Goal: Task Accomplishment & Management: Manage account settings

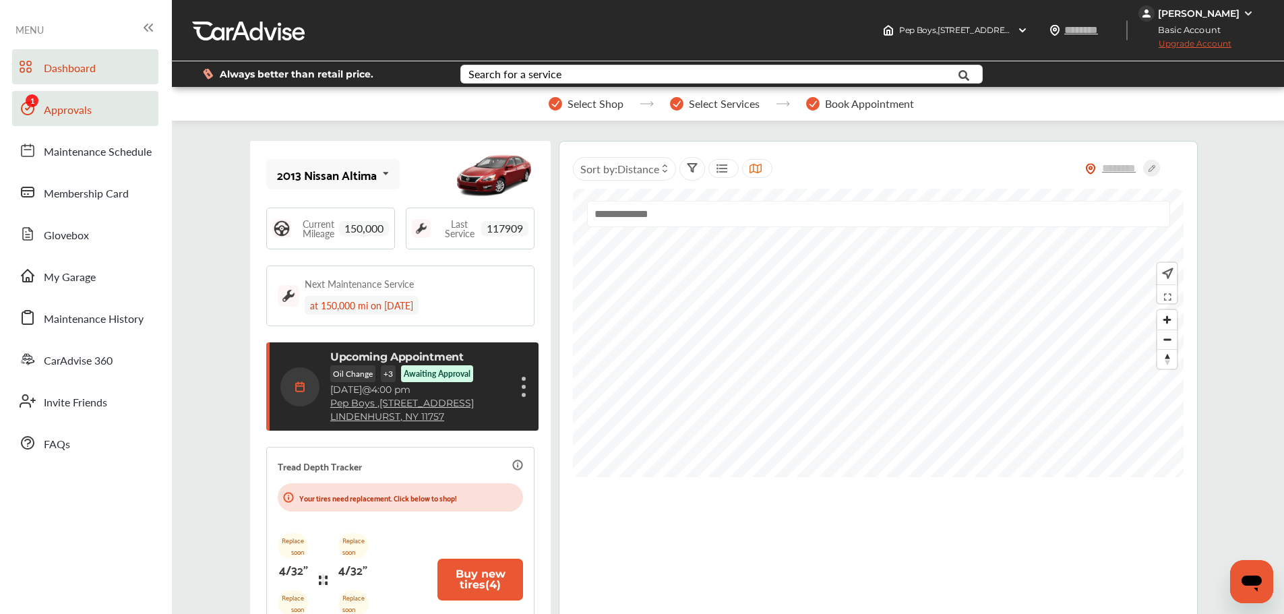
drag, startPoint x: 66, startPoint y: 112, endPoint x: 79, endPoint y: 113, distance: 12.9
click at [66, 112] on span "Approvals" at bounding box center [68, 111] width 48 height 18
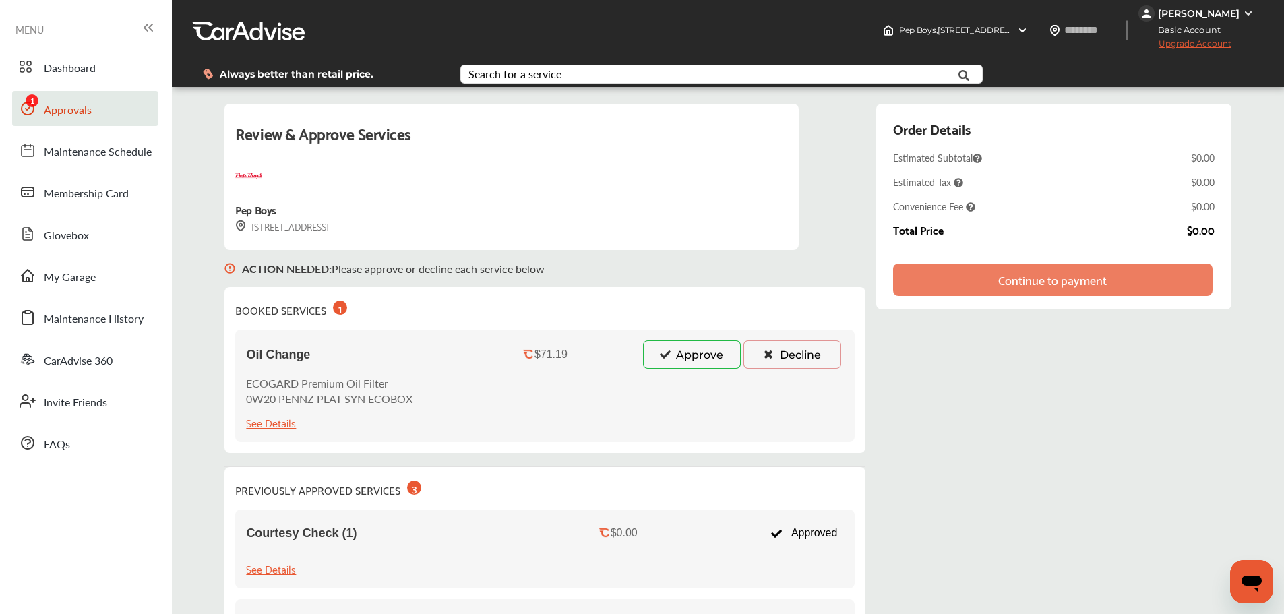
click at [670, 361] on button "Approve" at bounding box center [692, 354] width 98 height 28
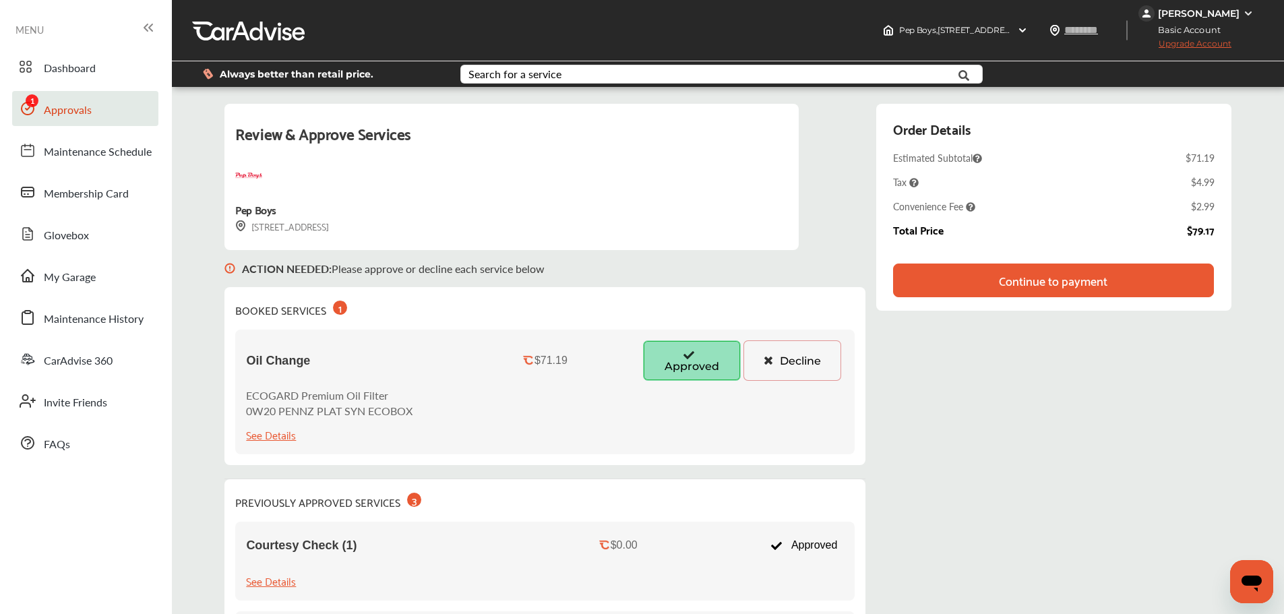
click at [1035, 285] on div "Continue to payment" at bounding box center [1053, 280] width 109 height 13
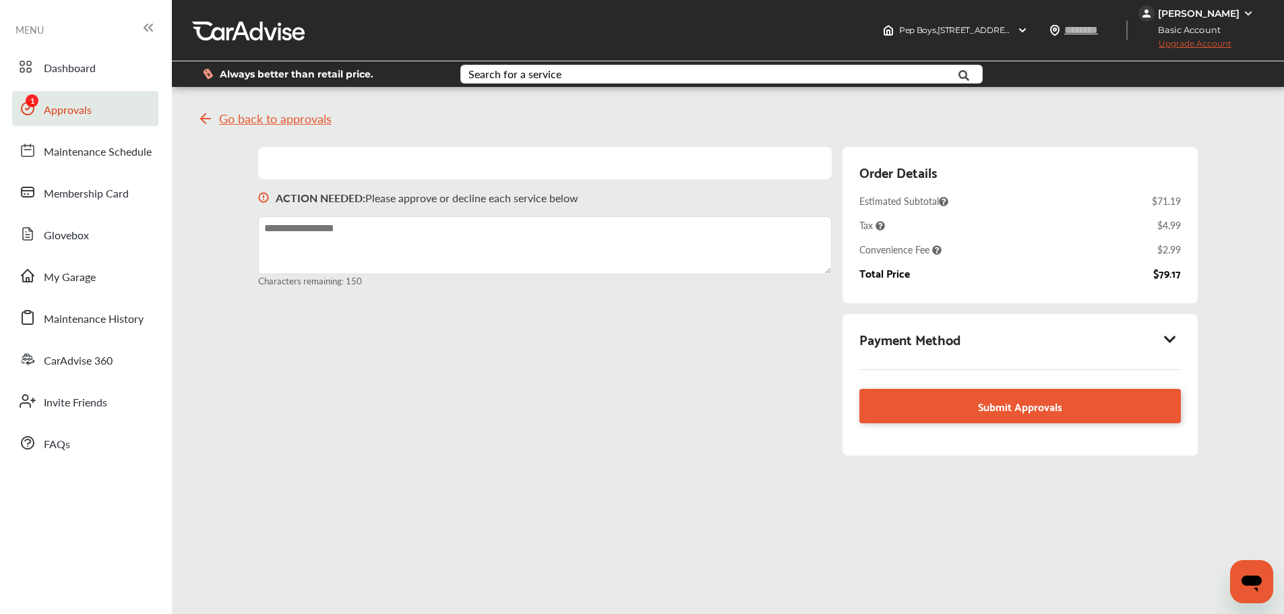
click at [1172, 336] on icon at bounding box center [1170, 338] width 16 height 13
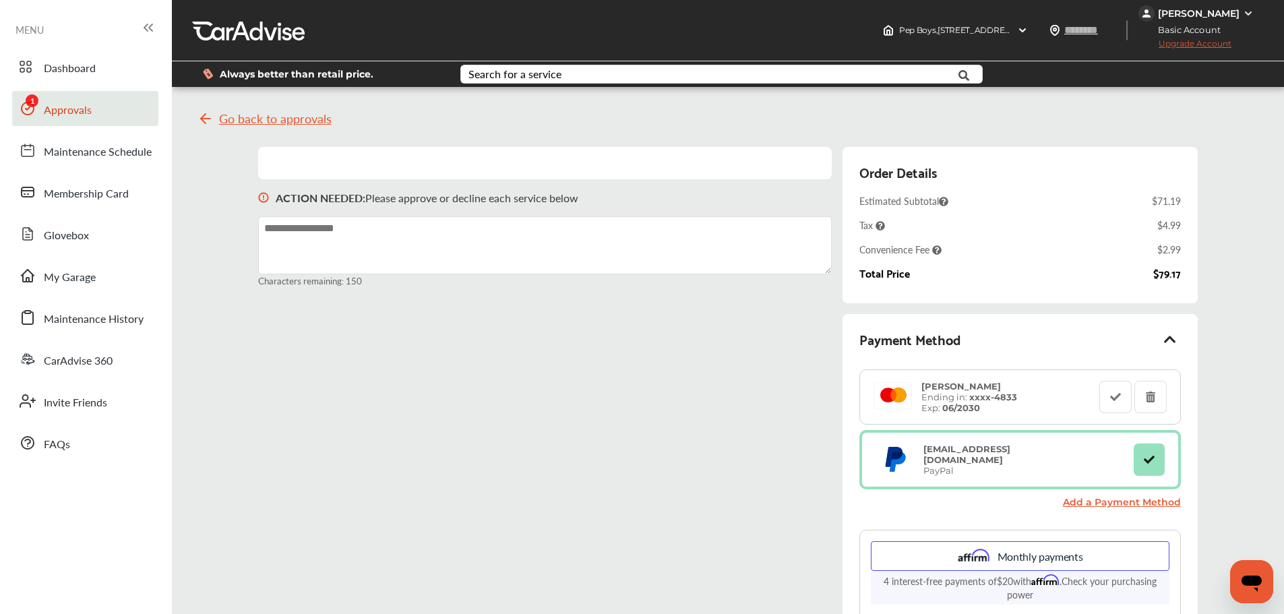
click at [1215, 10] on div "[PERSON_NAME]" at bounding box center [1199, 13] width 82 height 12
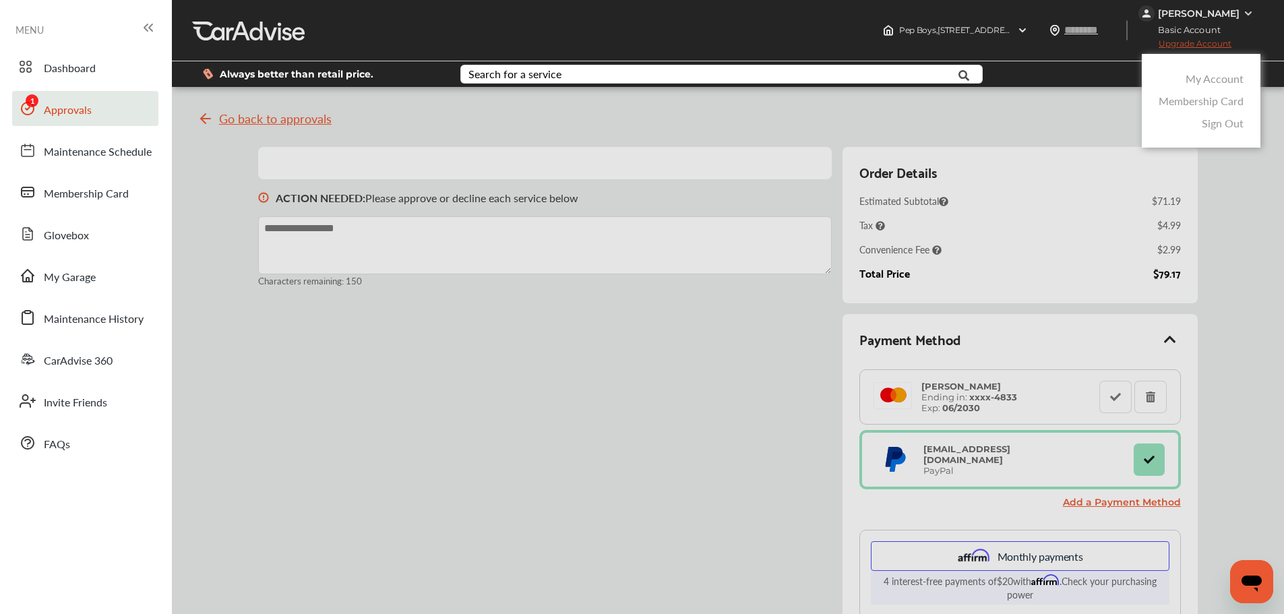
click at [1209, 75] on link "My Account" at bounding box center [1215, 79] width 58 height 16
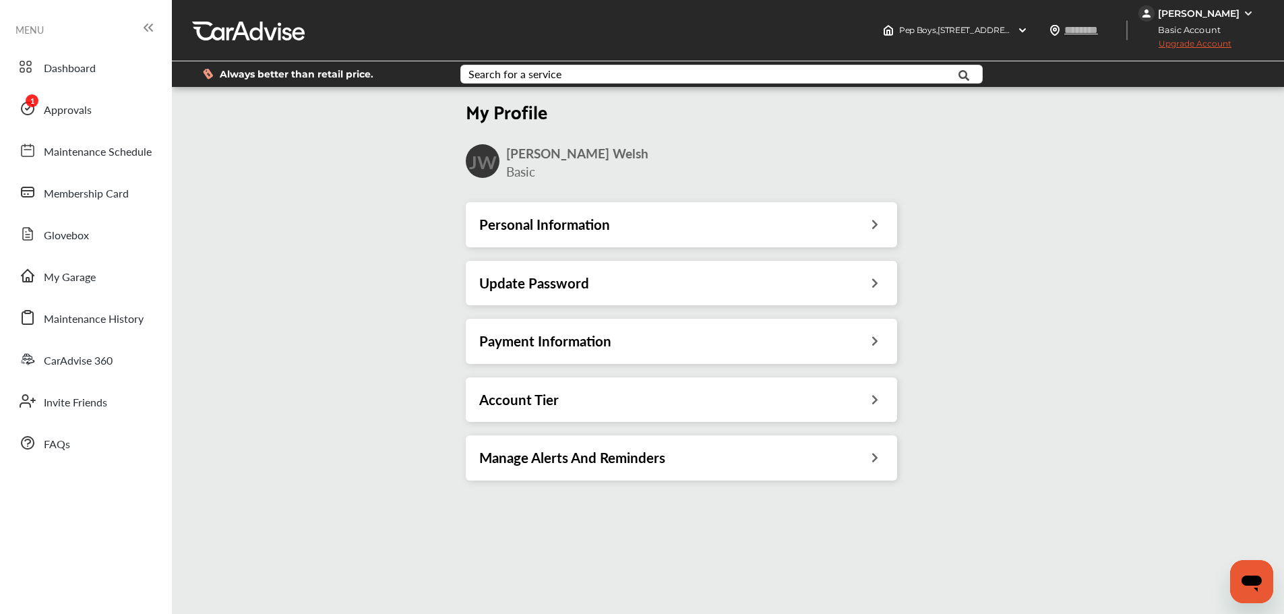
click at [818, 344] on div "Payment Information" at bounding box center [681, 341] width 404 height 18
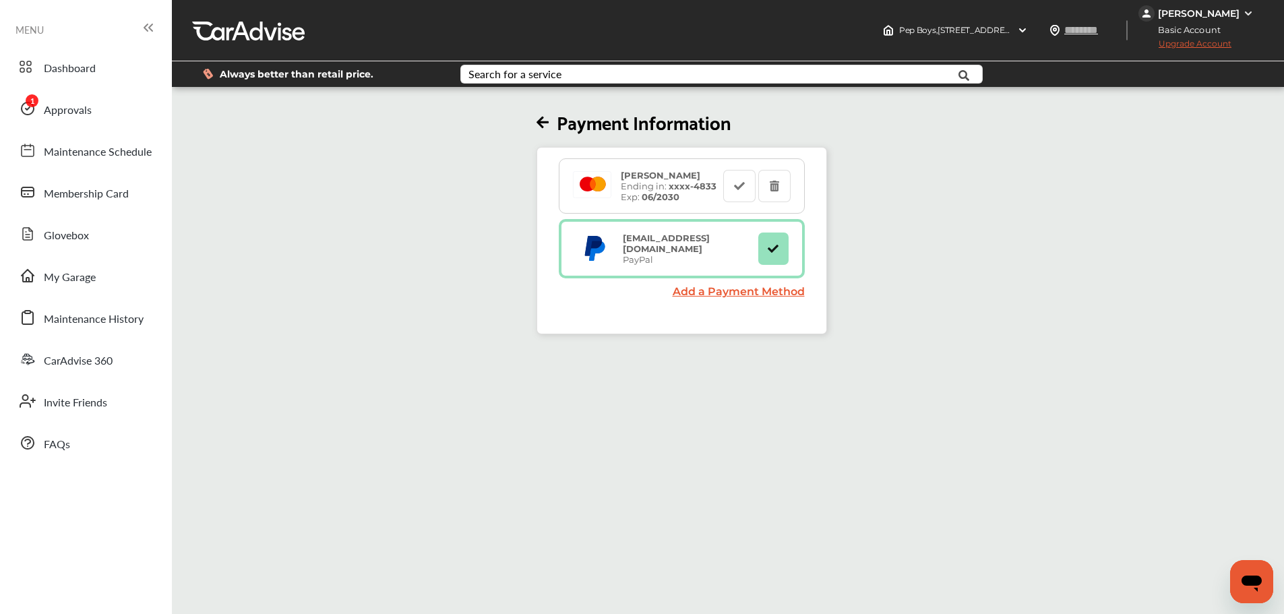
click at [746, 294] on link "Add a Payment Method" at bounding box center [739, 291] width 132 height 13
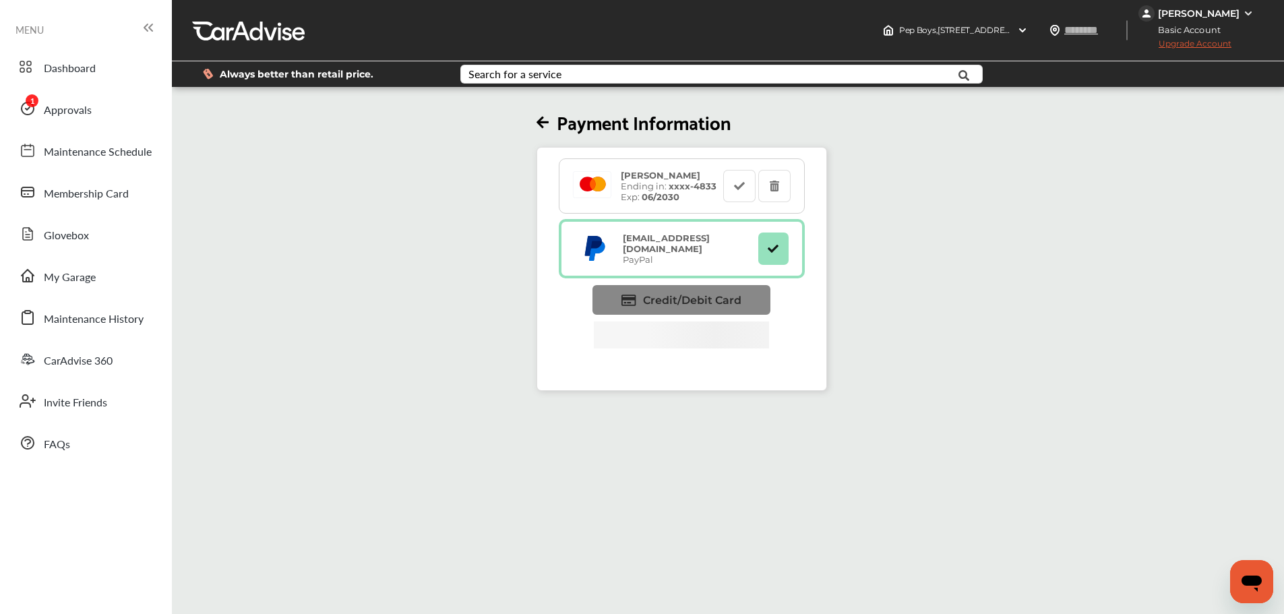
click at [673, 304] on span "Credit/Debit Card" at bounding box center [692, 300] width 98 height 13
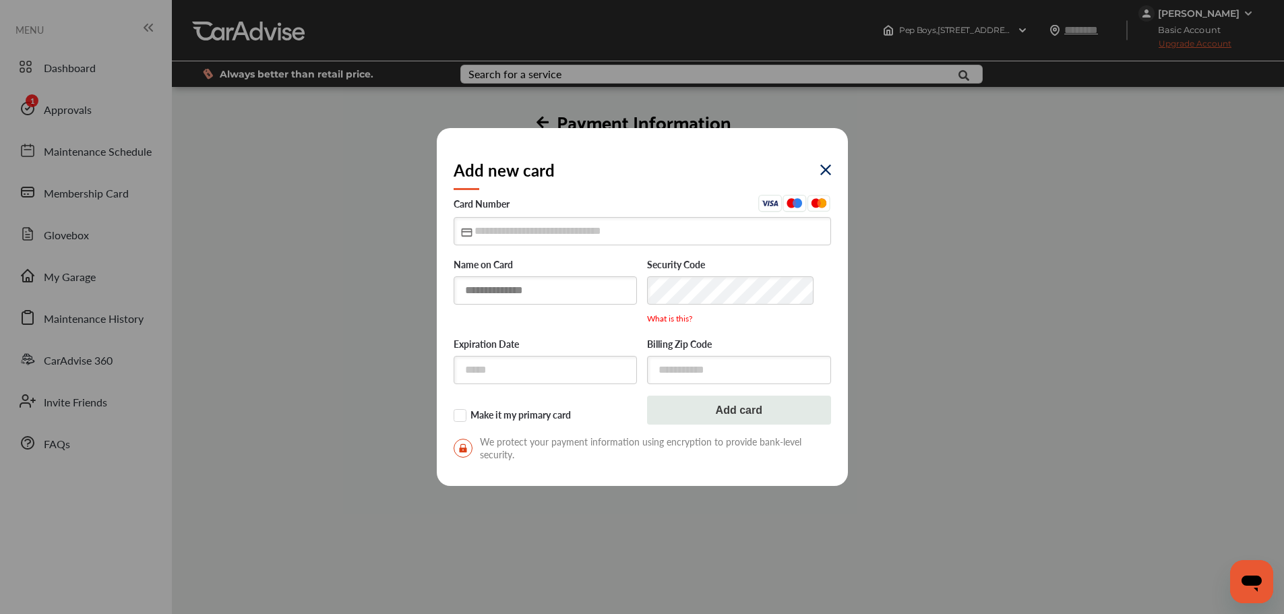
click at [539, 295] on input "text" at bounding box center [546, 290] width 184 height 28
type input "**********"
click at [491, 231] on input "text" at bounding box center [643, 231] width 378 height 28
type input "**********"
click at [539, 371] on input "text" at bounding box center [546, 370] width 184 height 28
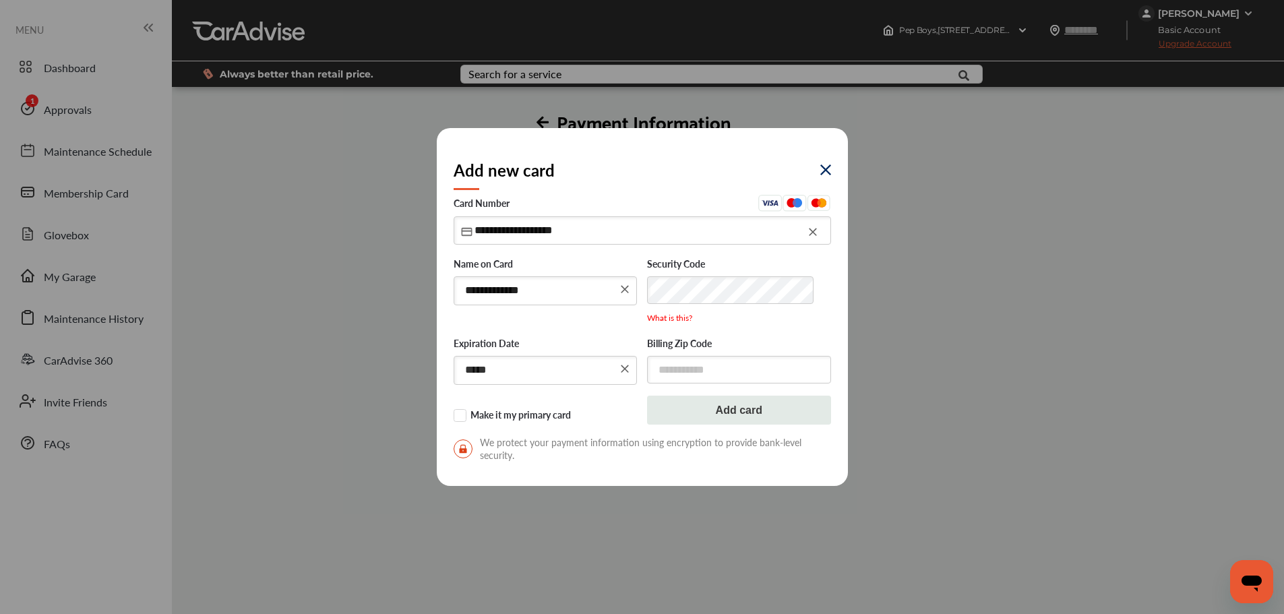
type input "*****"
click at [680, 368] on input "text" at bounding box center [739, 370] width 184 height 28
type input "*****"
click at [459, 423] on label "Make it my primary card" at bounding box center [546, 416] width 184 height 13
click at [671, 407] on button "Add card" at bounding box center [739, 410] width 184 height 29
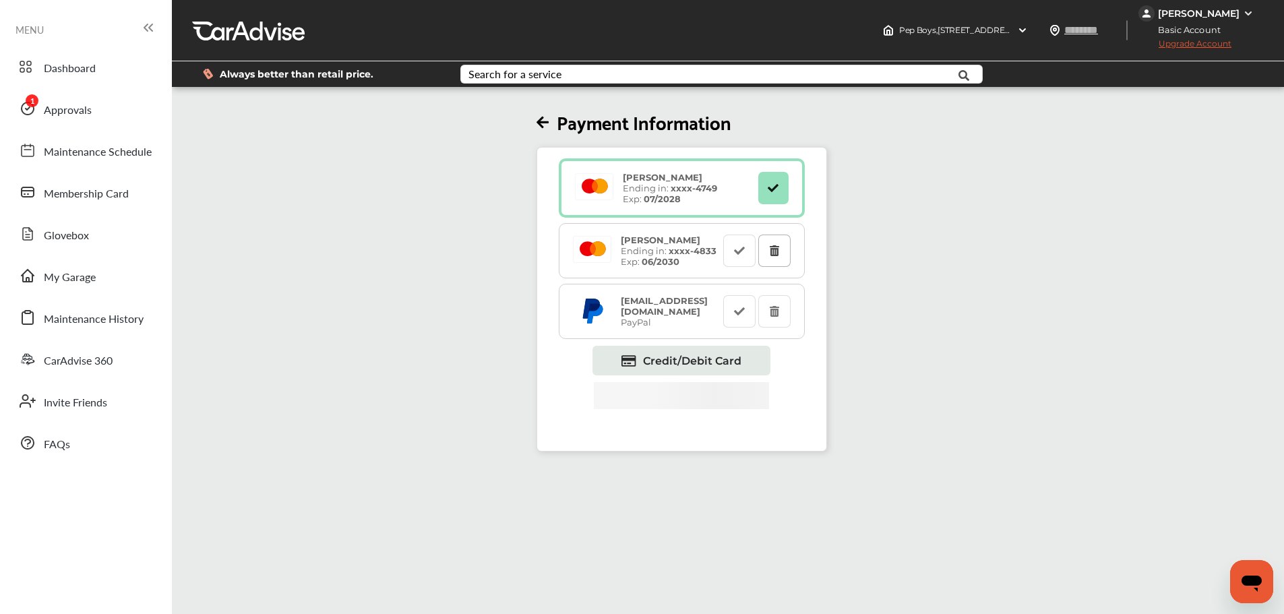
click at [783, 255] on button at bounding box center [774, 251] width 32 height 32
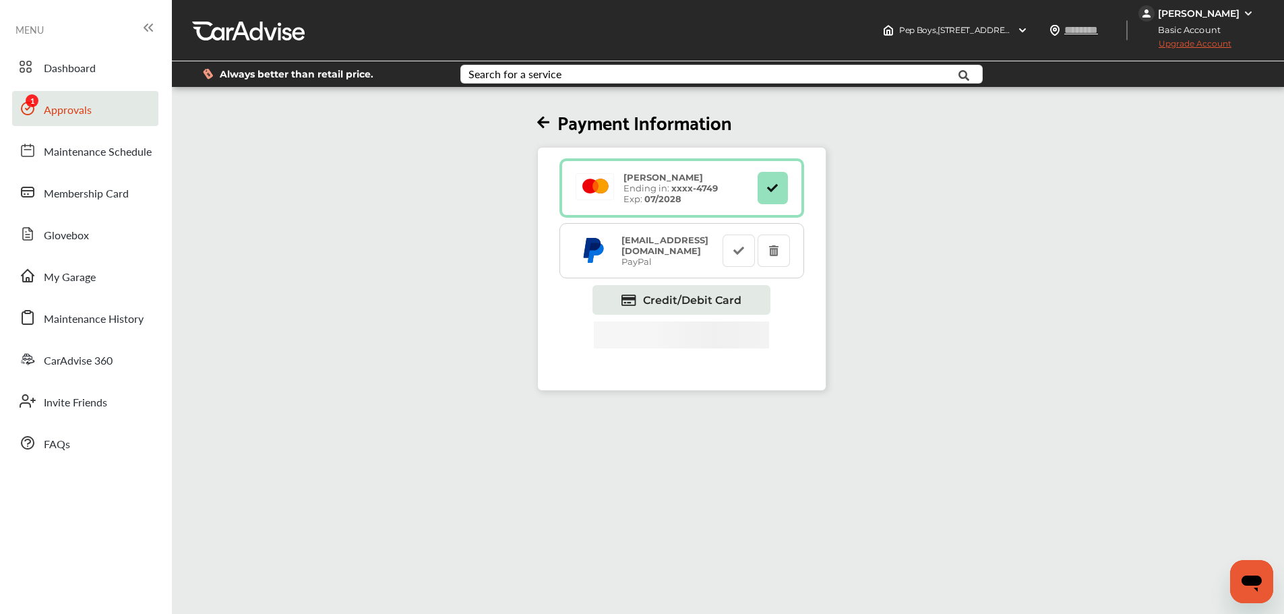
click at [103, 121] on link "Approvals" at bounding box center [85, 108] width 146 height 35
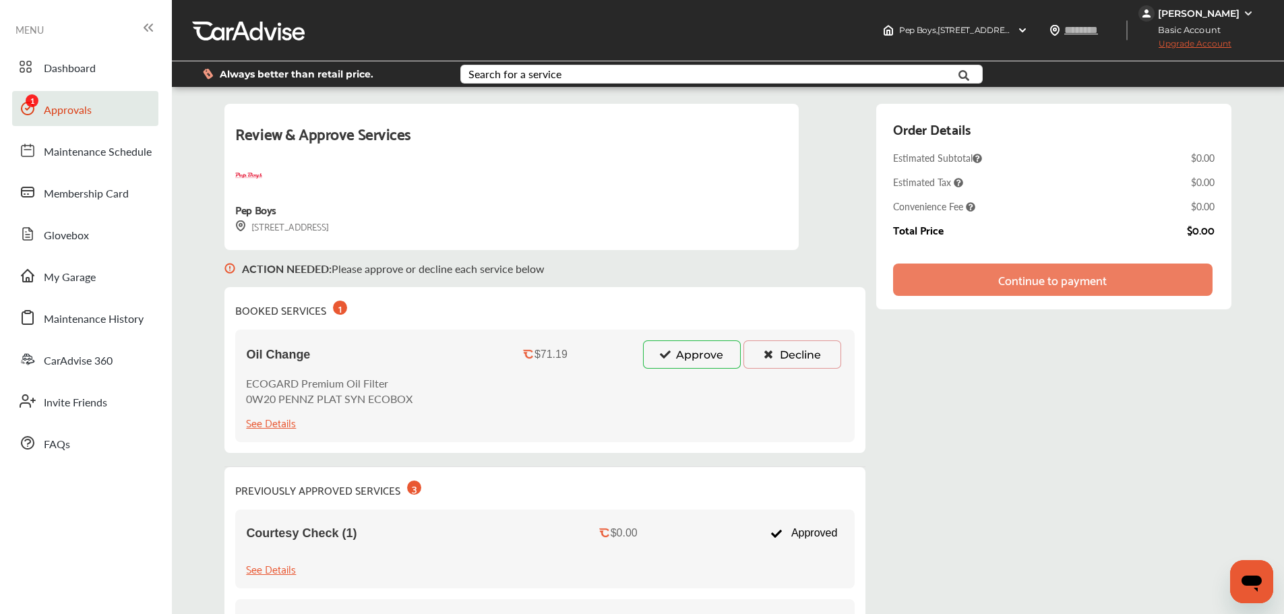
click at [677, 353] on button "Approve" at bounding box center [692, 354] width 98 height 28
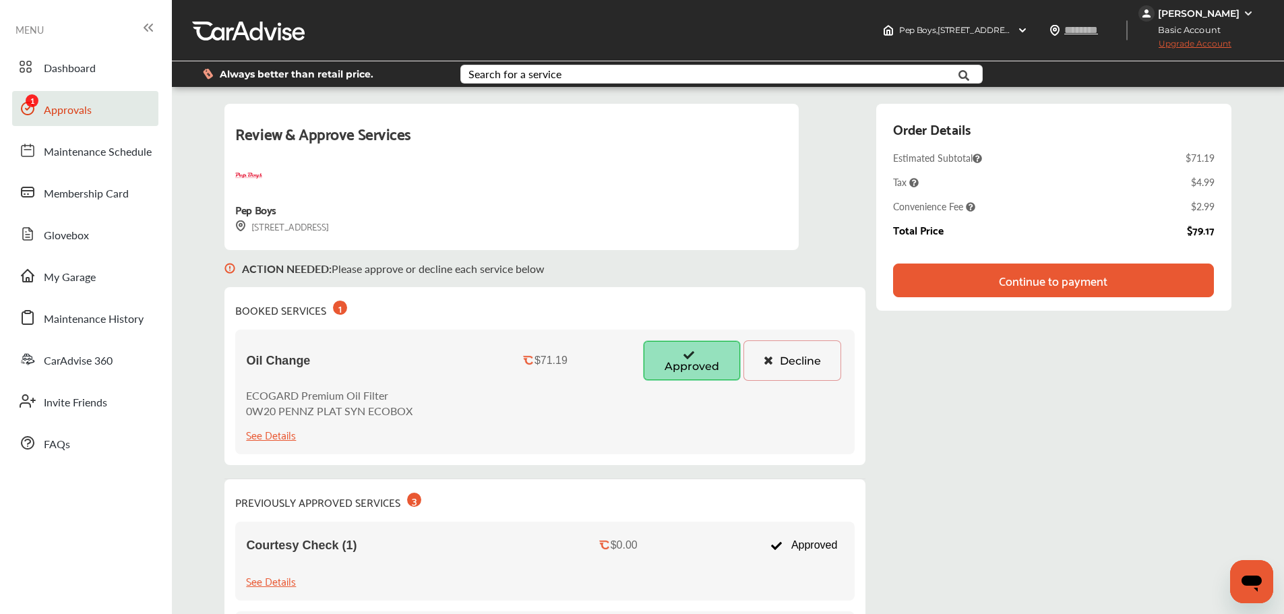
click at [1079, 282] on div "Continue to payment" at bounding box center [1053, 281] width 320 height 34
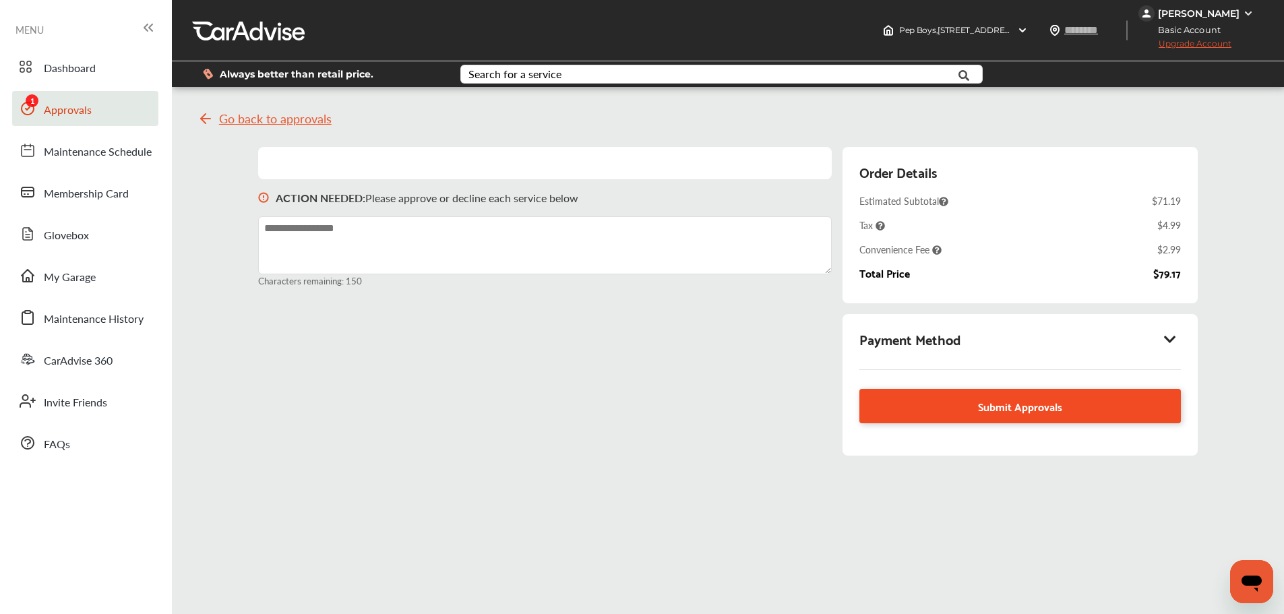
click at [1095, 400] on link "Submit Approvals" at bounding box center [1020, 406] width 321 height 34
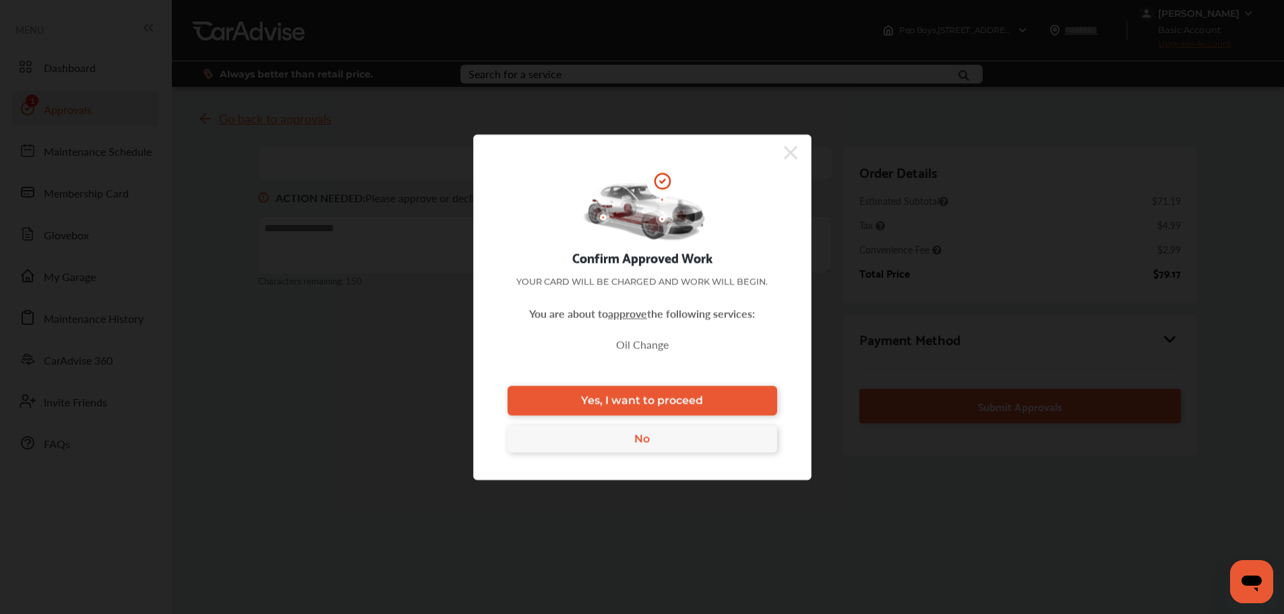
click at [791, 156] on icon at bounding box center [790, 153] width 13 height 22
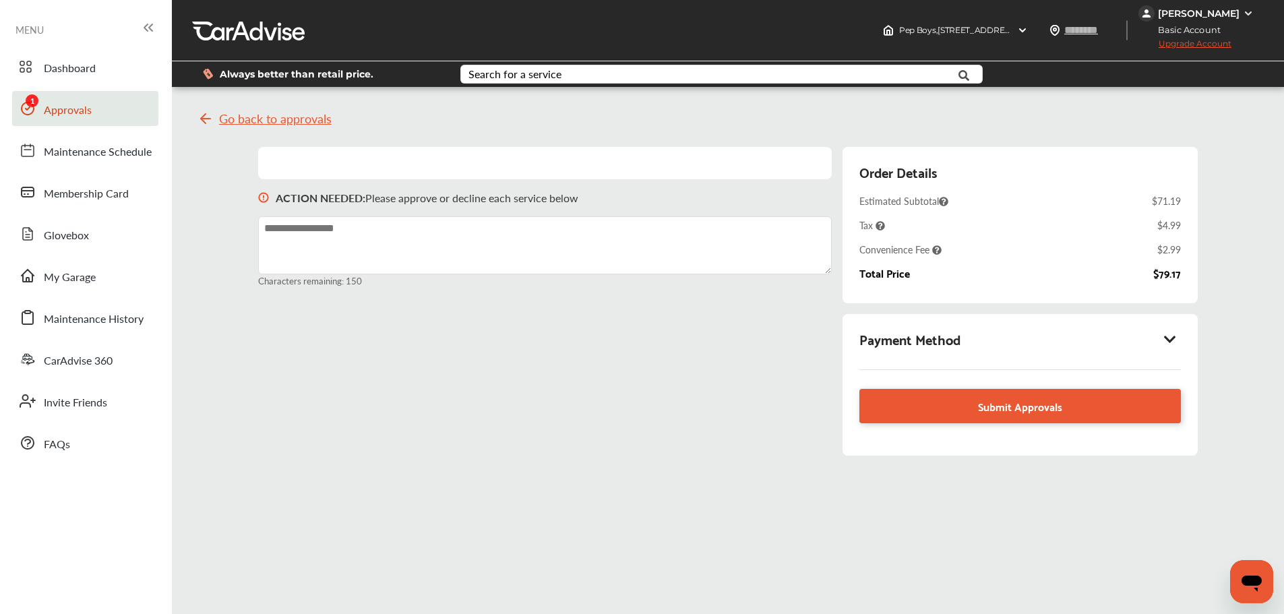
click at [1178, 338] on icon at bounding box center [1170, 338] width 16 height 13
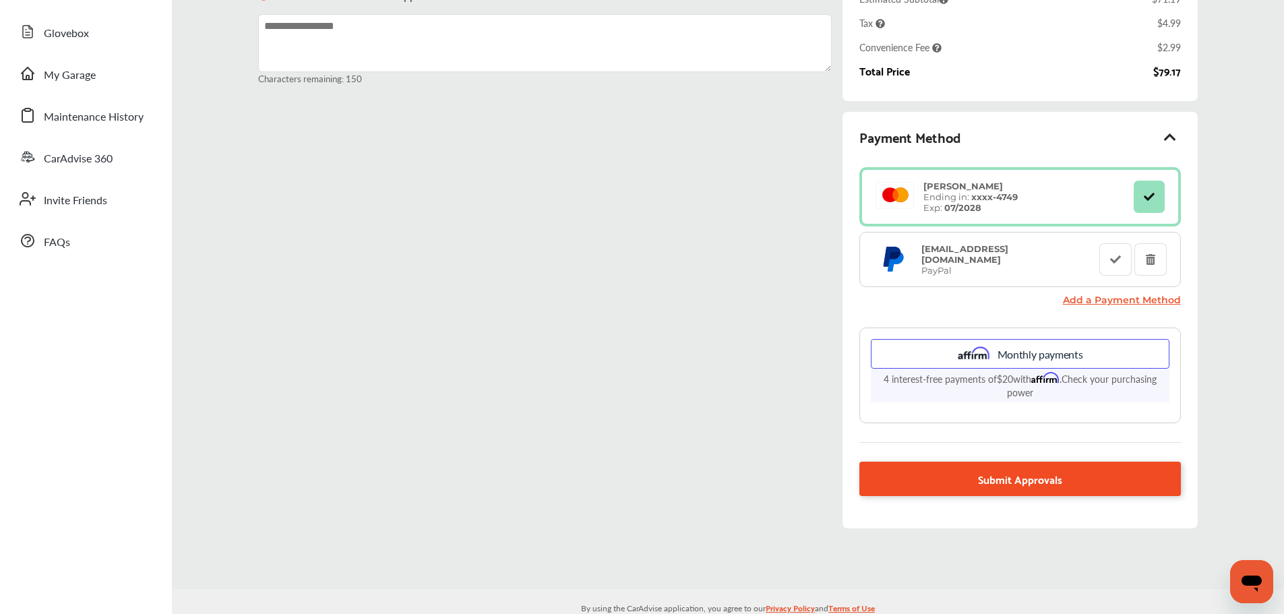
click at [1044, 486] on span "Submit Approvals" at bounding box center [1020, 479] width 84 height 18
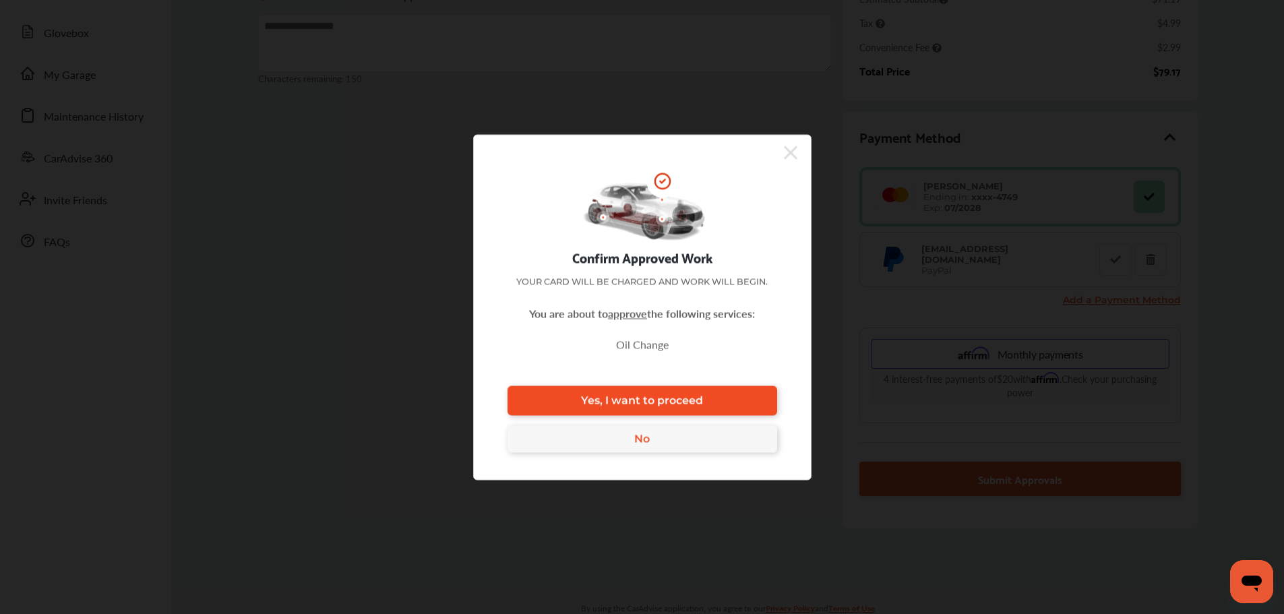
click at [758, 409] on link "Yes, I want to proceed" at bounding box center [643, 401] width 270 height 30
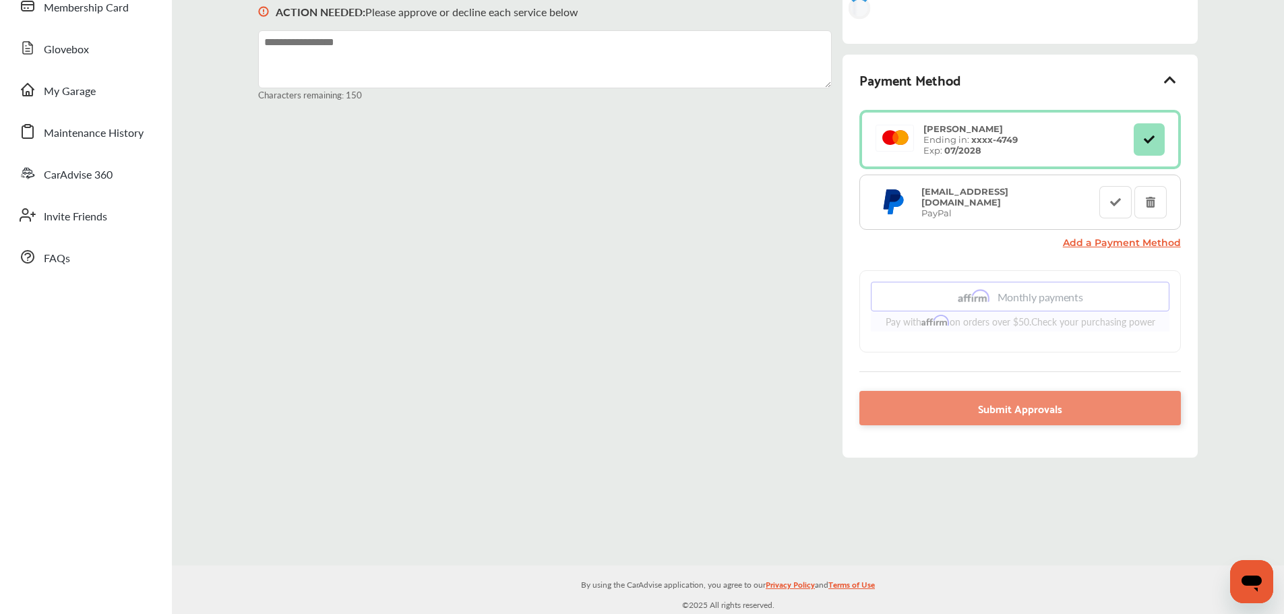
scroll to position [202, 0]
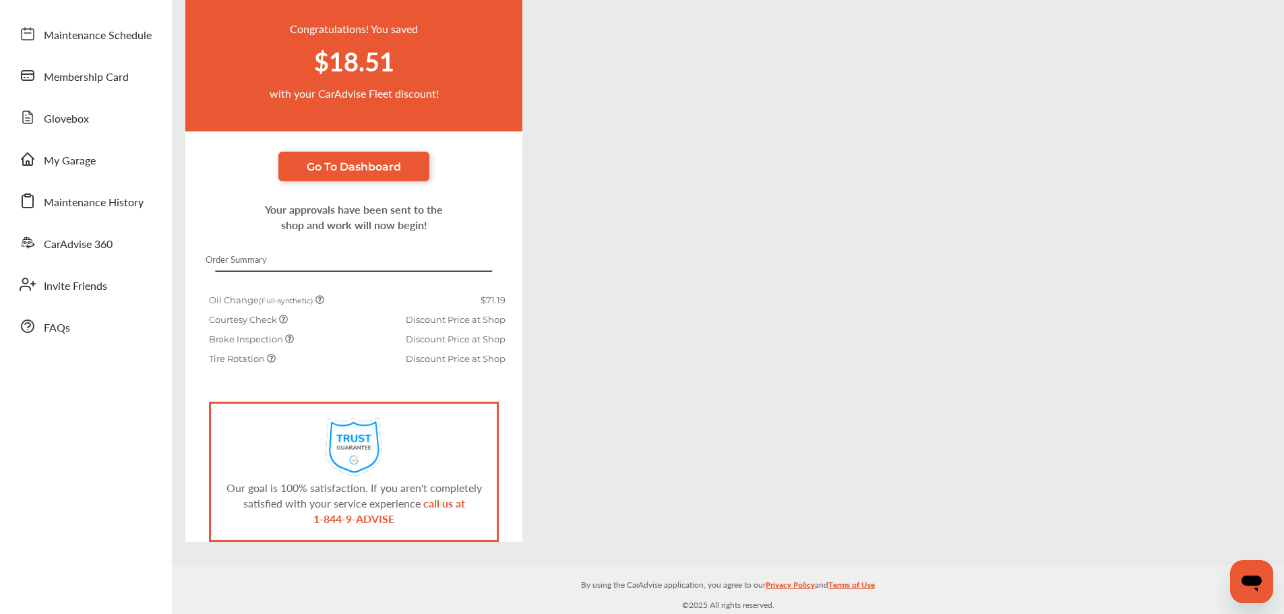
scroll to position [117, 0]
